Goal: Navigation & Orientation: Find specific page/section

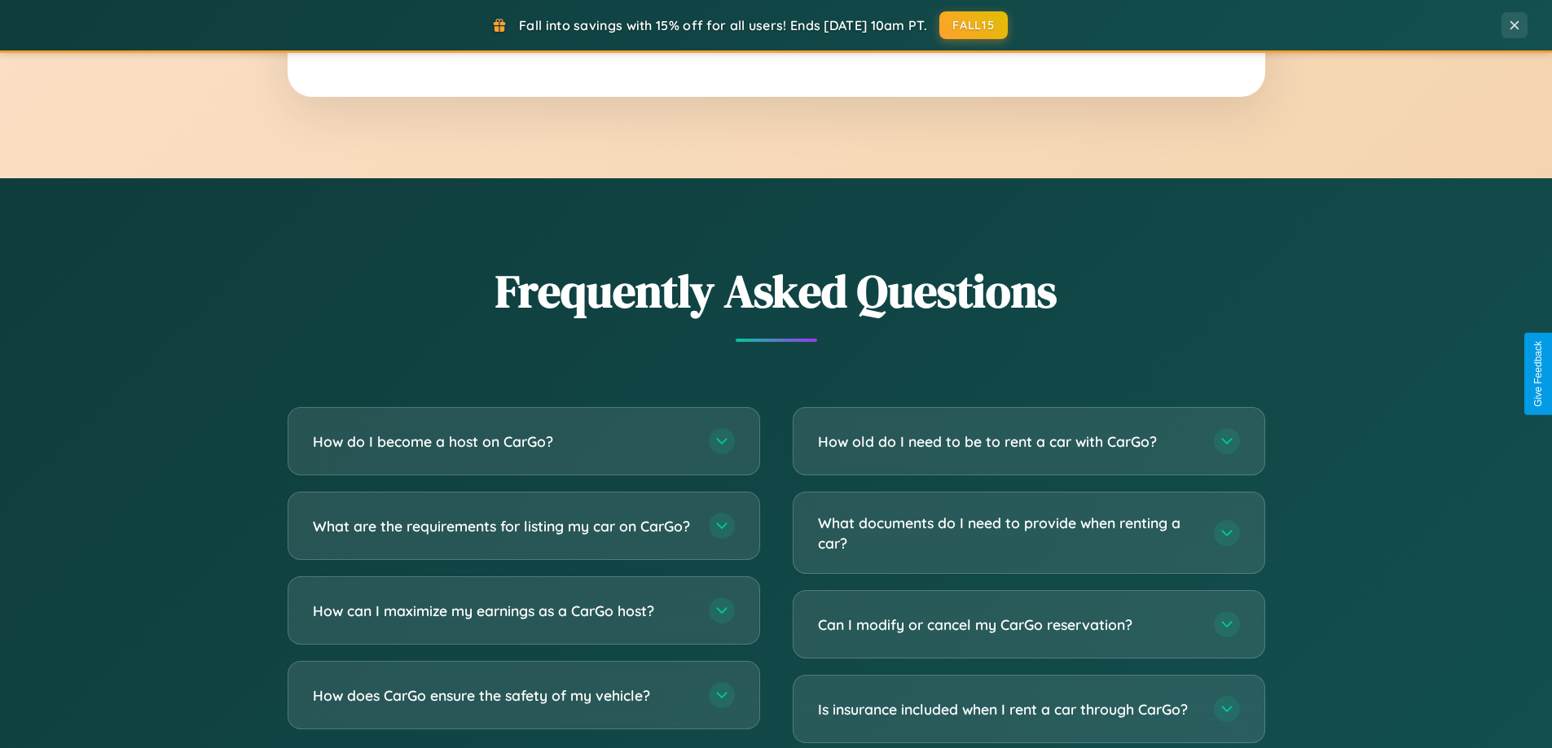
scroll to position [3134, 0]
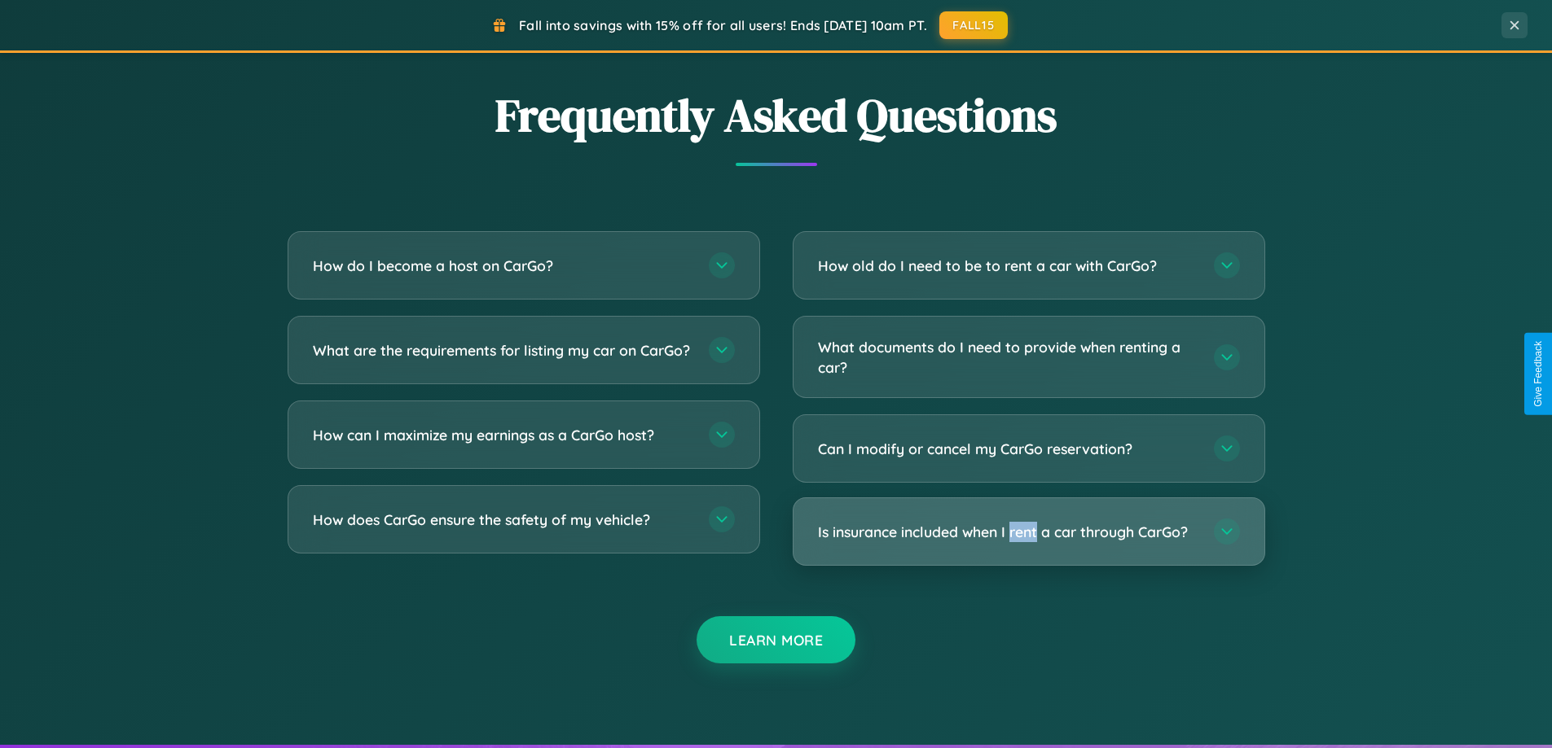
click at [1028, 532] on h3 "Is insurance included when I rent a car through CarGo?" at bounding box center [1008, 532] width 380 height 20
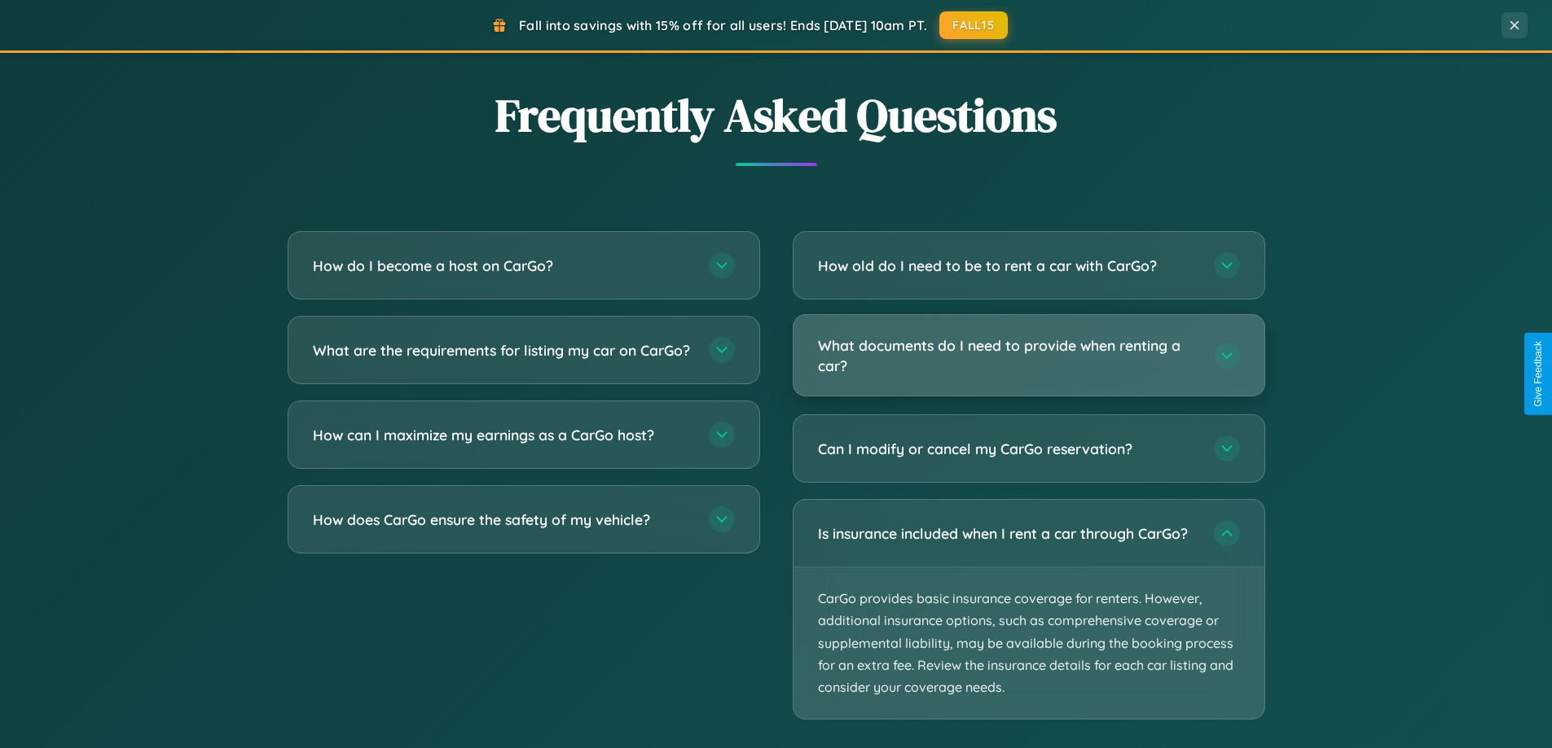
click at [1028, 357] on h3 "What documents do I need to provide when renting a car?" at bounding box center [1008, 356] width 380 height 40
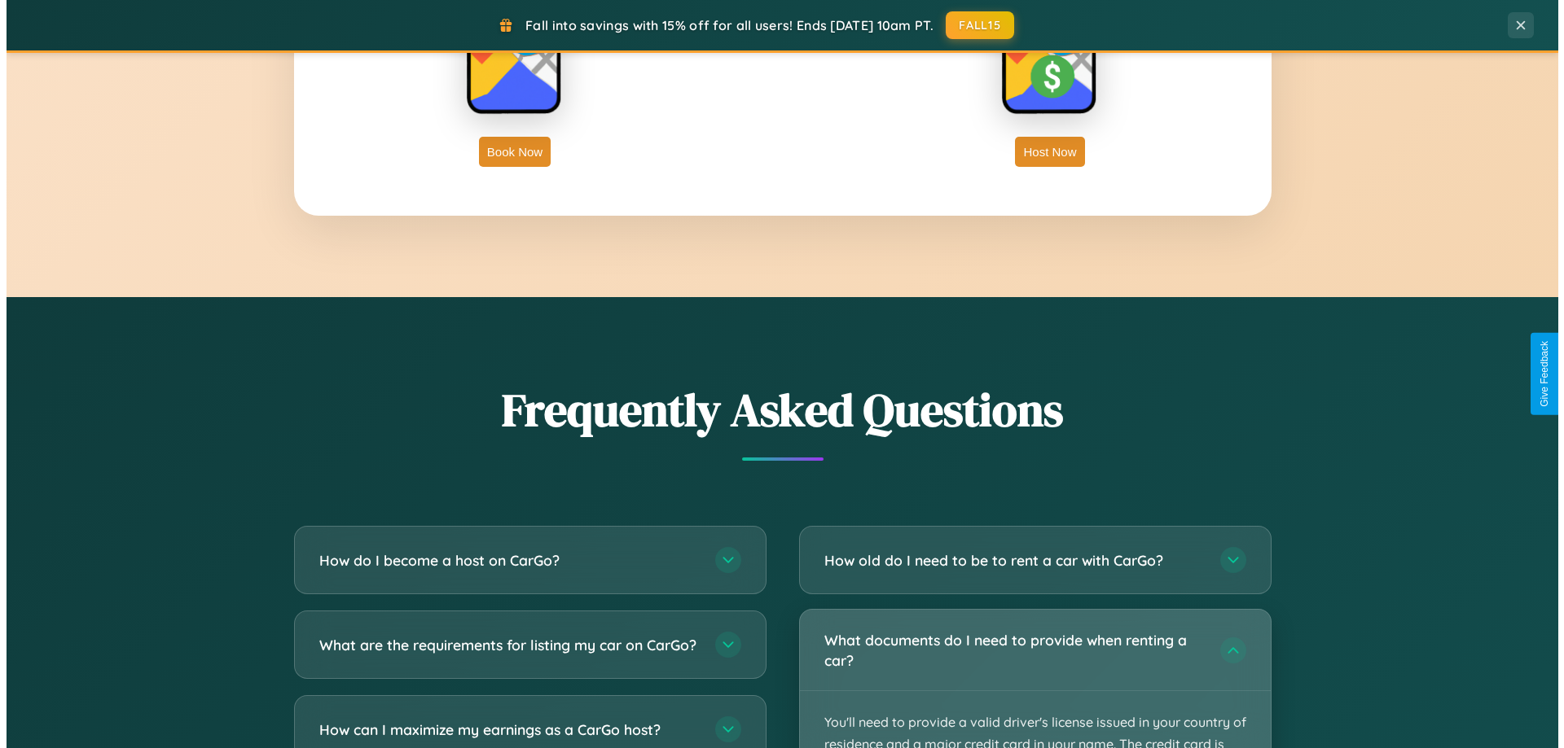
scroll to position [0, 0]
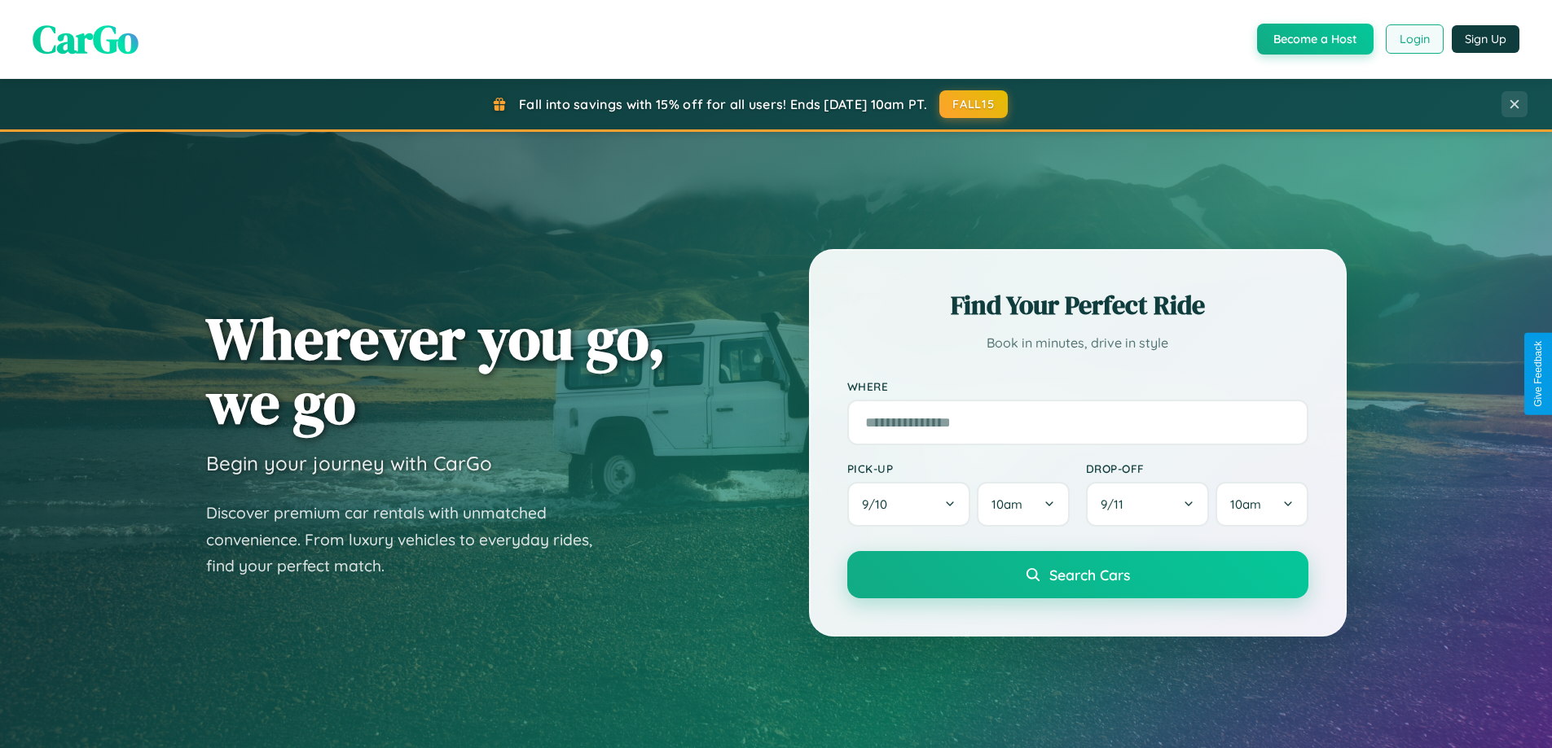
click at [1413, 39] on button "Login" at bounding box center [1414, 38] width 58 height 29
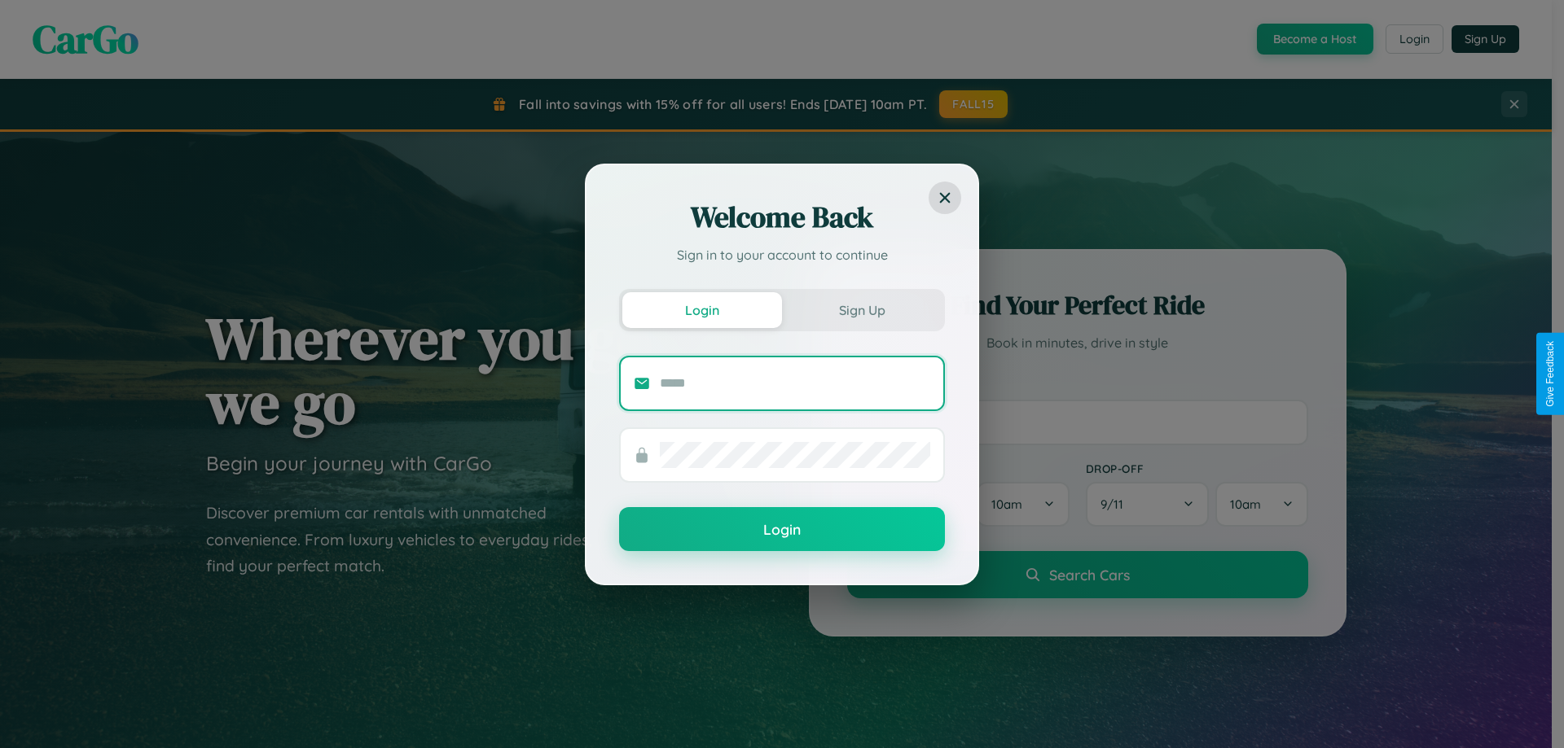
click at [795, 383] on input "text" at bounding box center [795, 384] width 270 height 26
type input "**********"
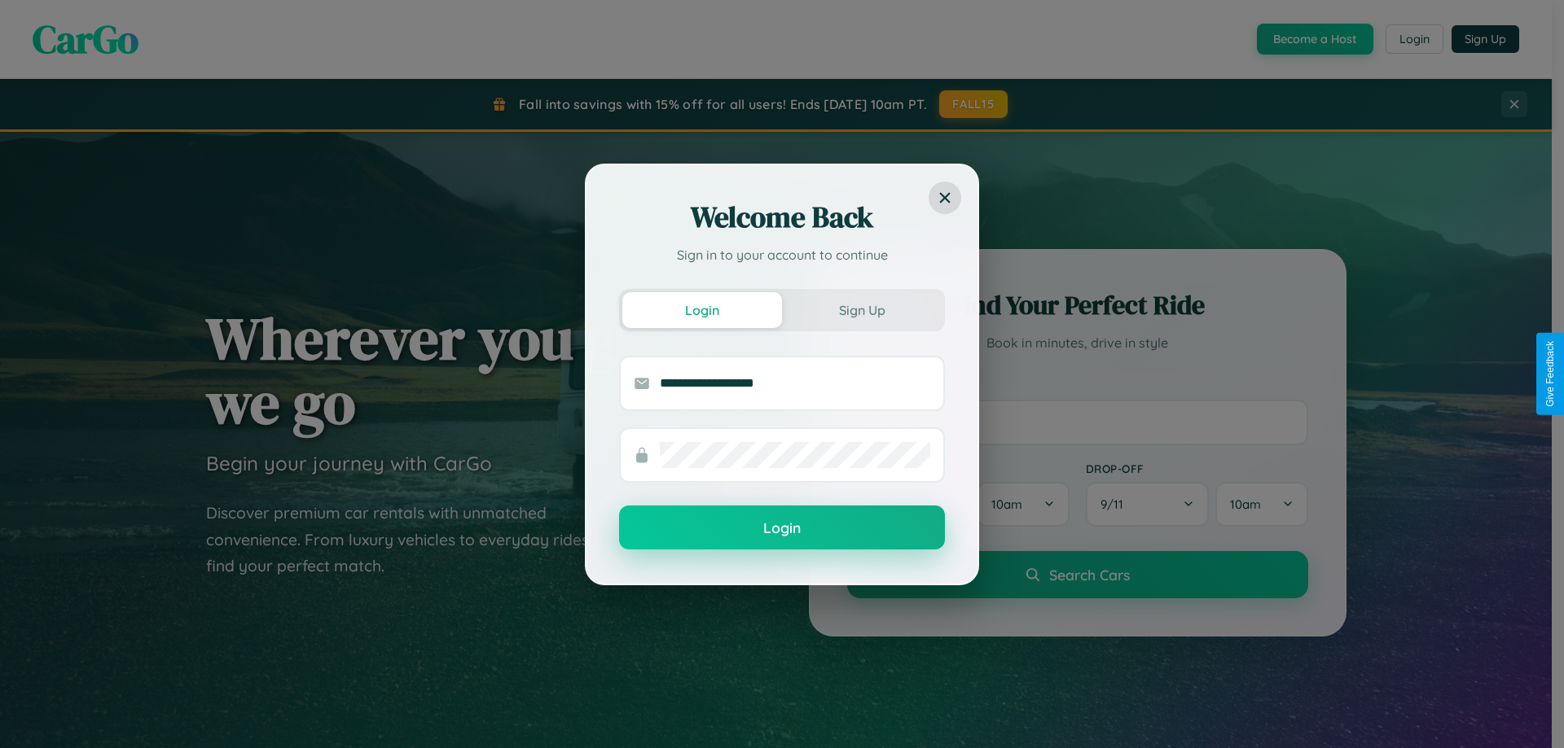
click at [782, 529] on button "Login" at bounding box center [782, 528] width 326 height 44
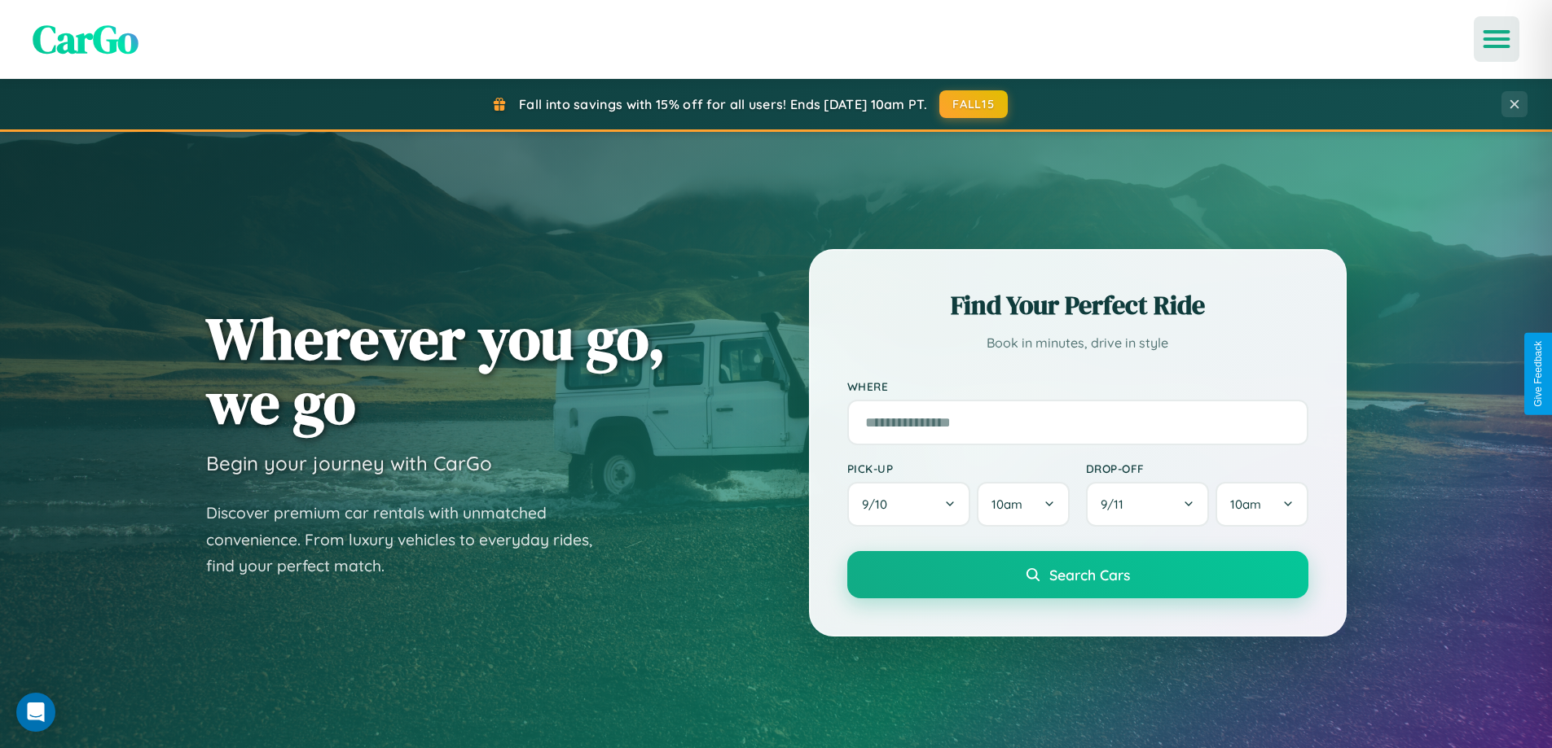
click at [1496, 39] on icon "Open menu" at bounding box center [1497, 39] width 24 height 15
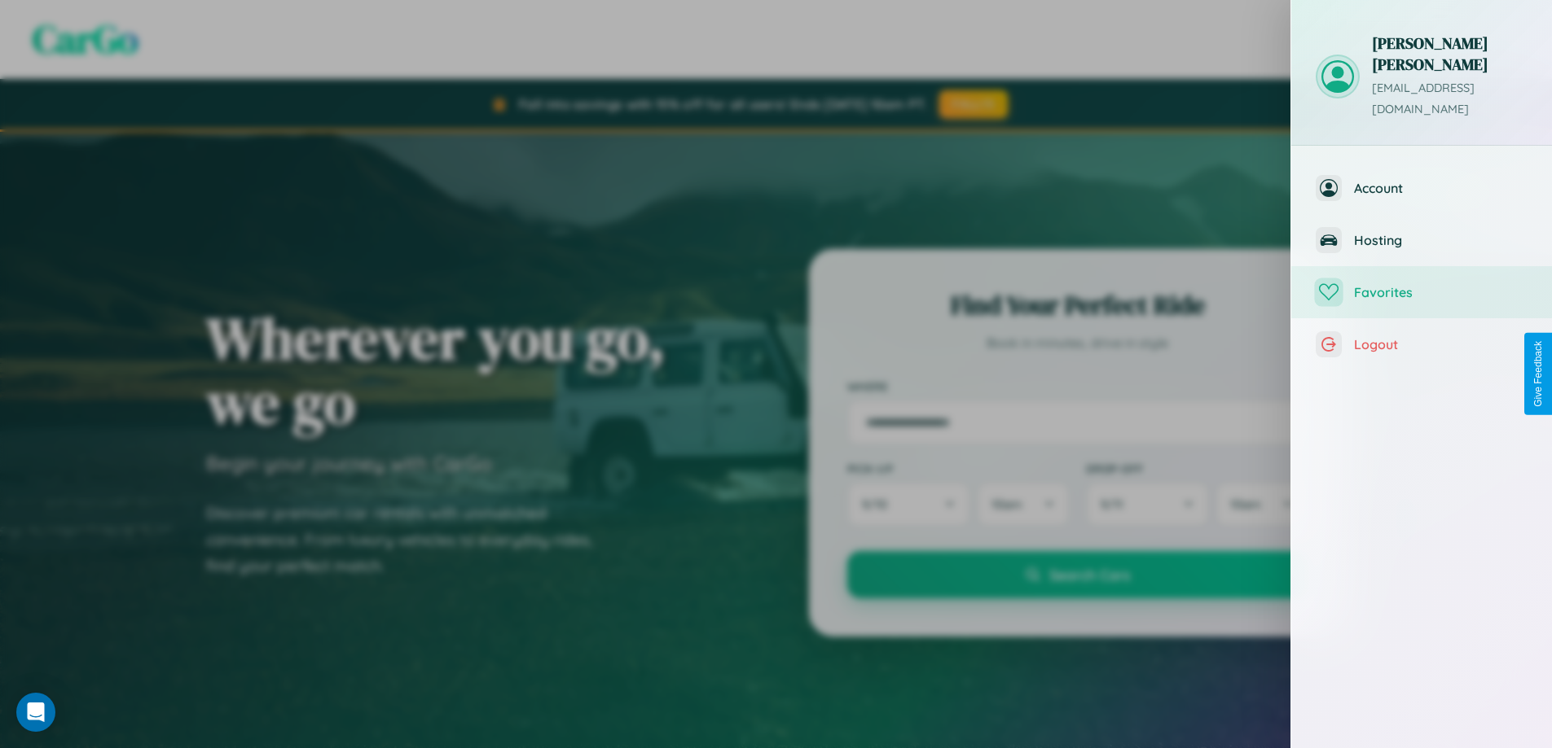
click at [1421, 284] on span "Favorites" at bounding box center [1440, 292] width 173 height 16
